Goal: Transaction & Acquisition: Subscribe to service/newsletter

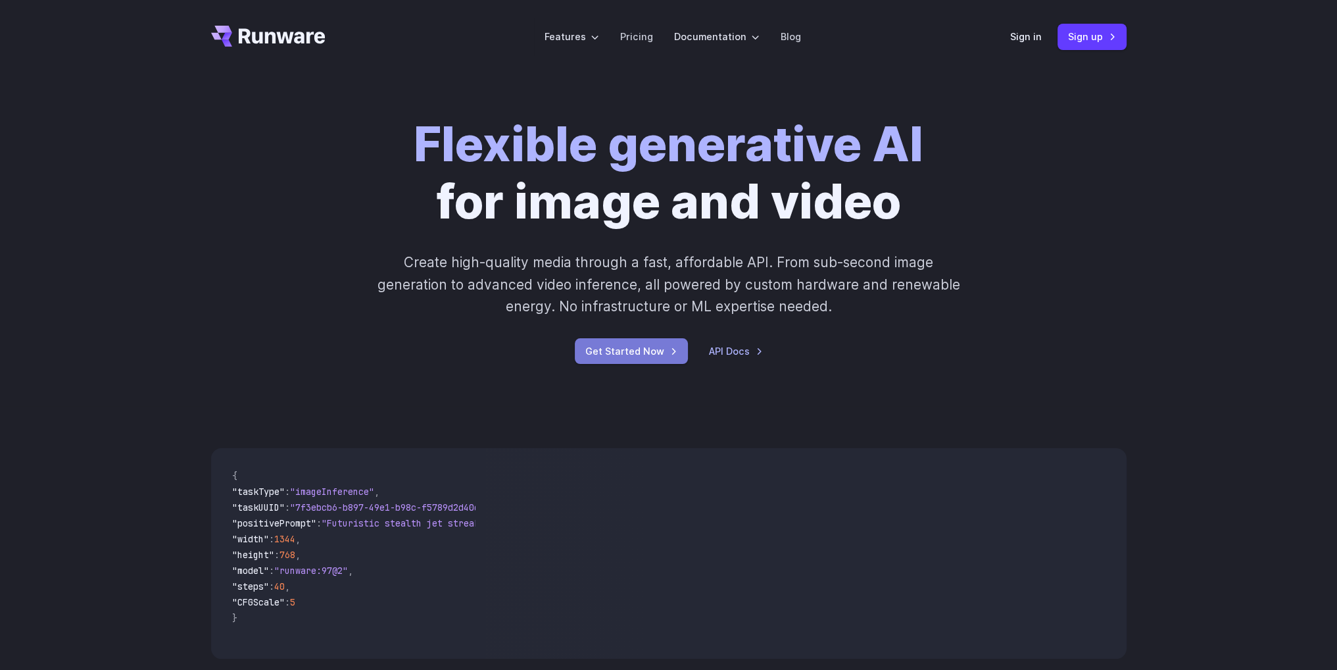
click at [636, 353] on link "Get Started Now" at bounding box center [631, 351] width 113 height 26
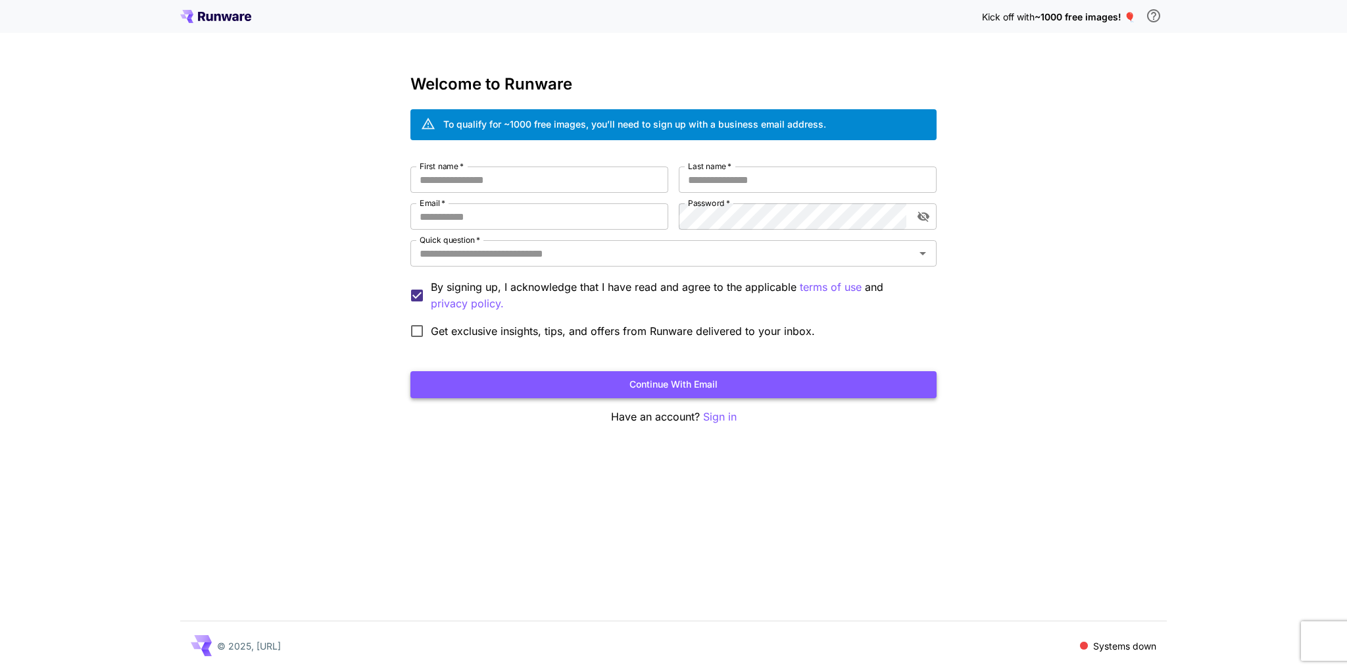
click at [689, 376] on button "Continue with email" at bounding box center [674, 384] width 526 height 27
